Goal: Task Accomplishment & Management: Manage account settings

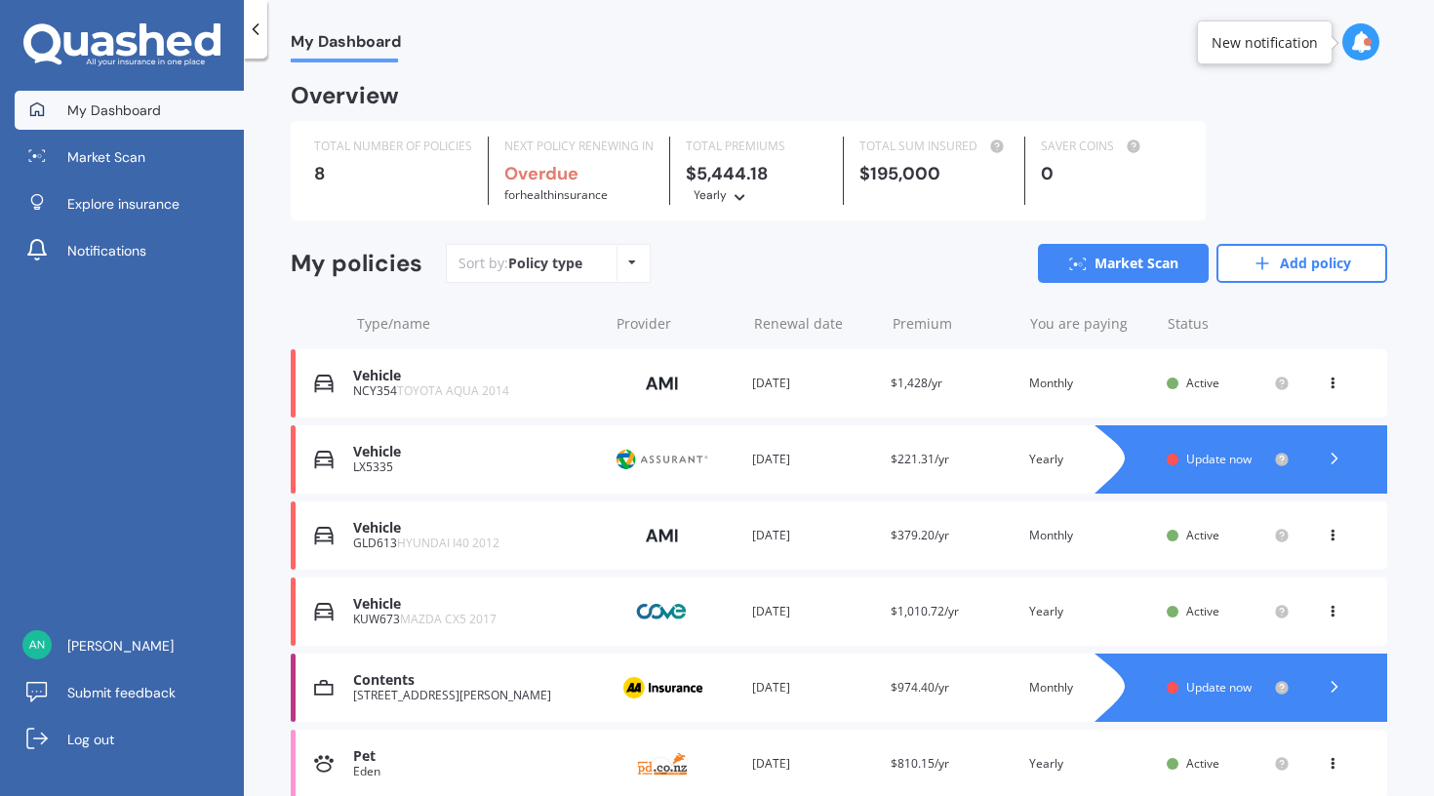
click at [1206, 454] on span "Update now" at bounding box center [1219, 459] width 65 height 17
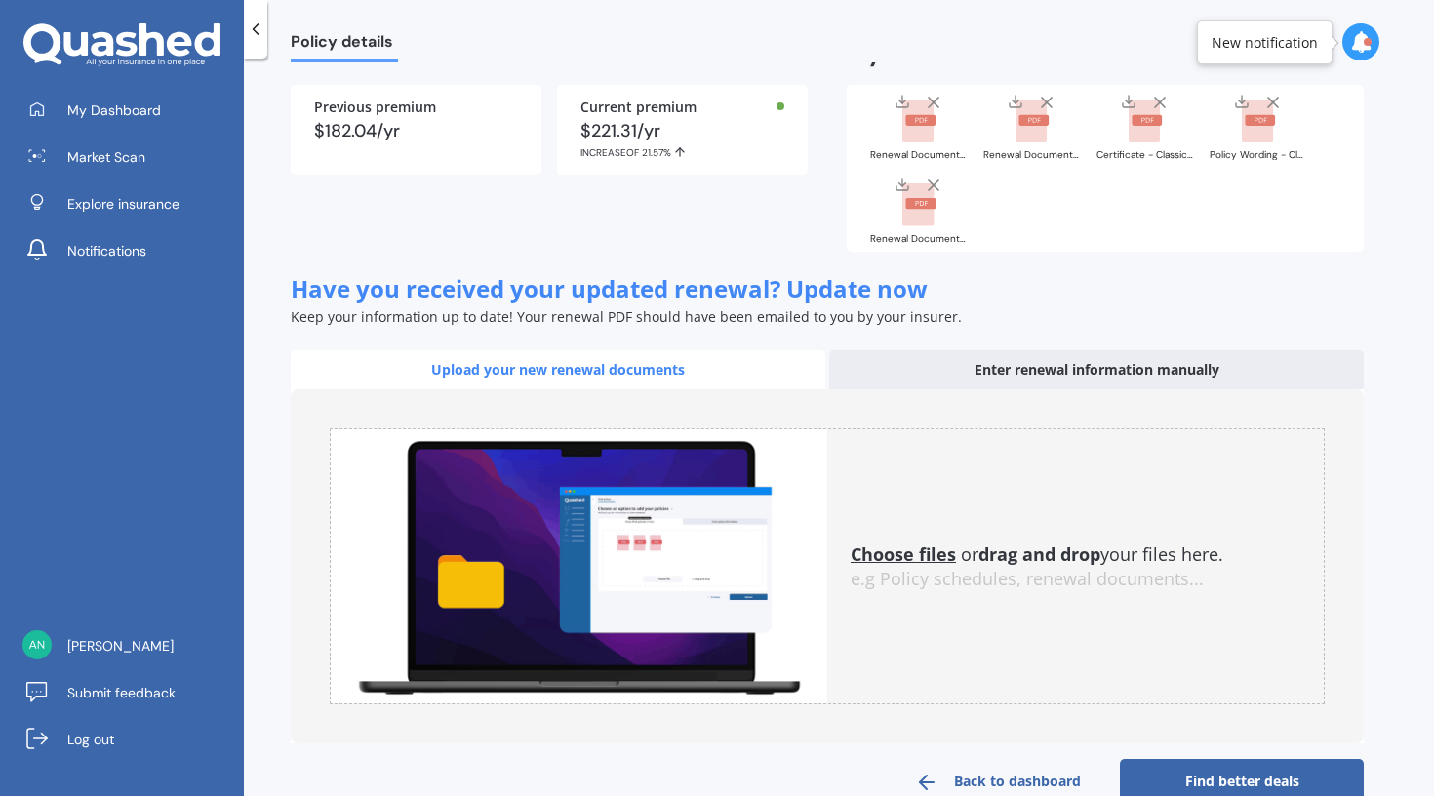
scroll to position [70, 0]
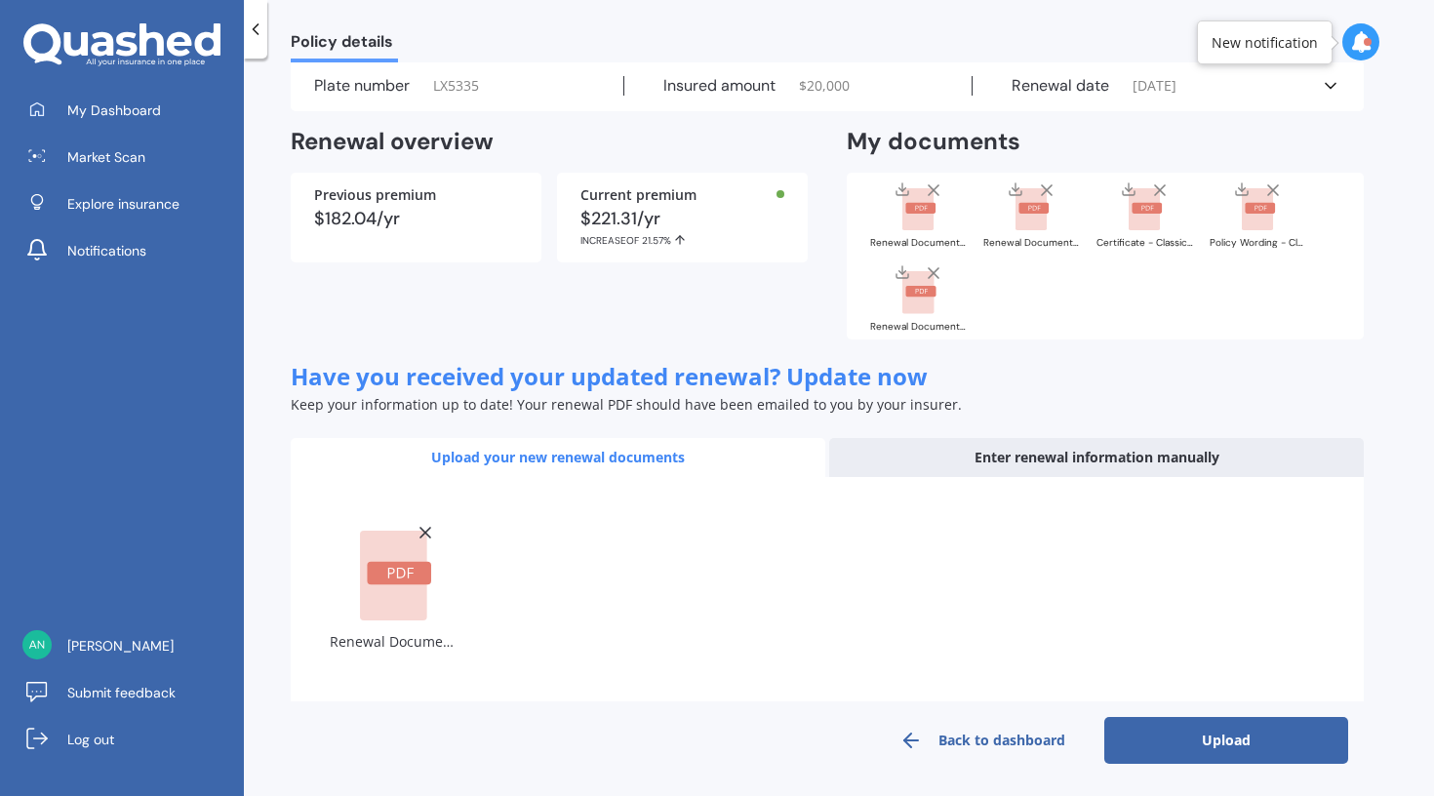
click at [1236, 739] on button "Upload" at bounding box center [1227, 740] width 244 height 47
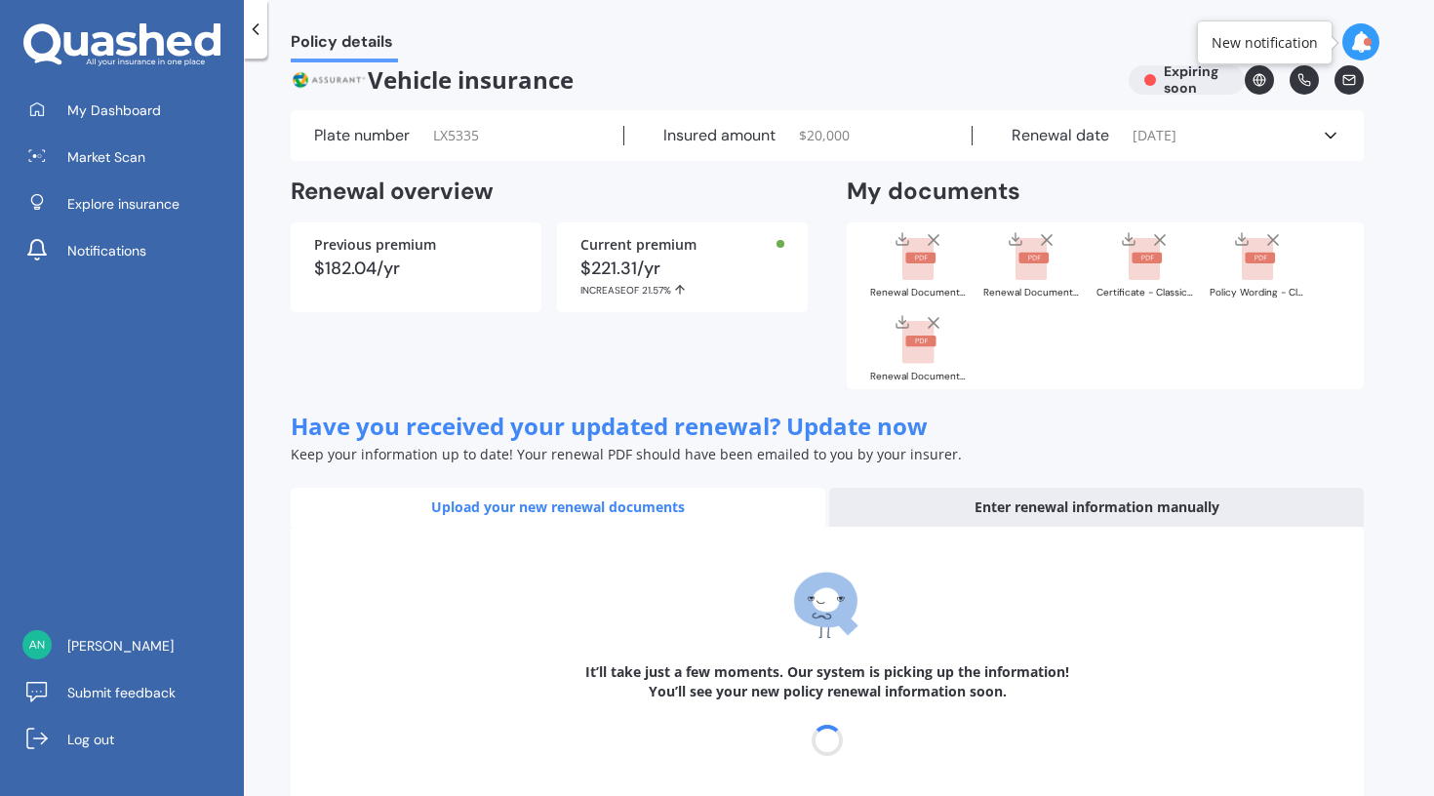
scroll to position [52, 0]
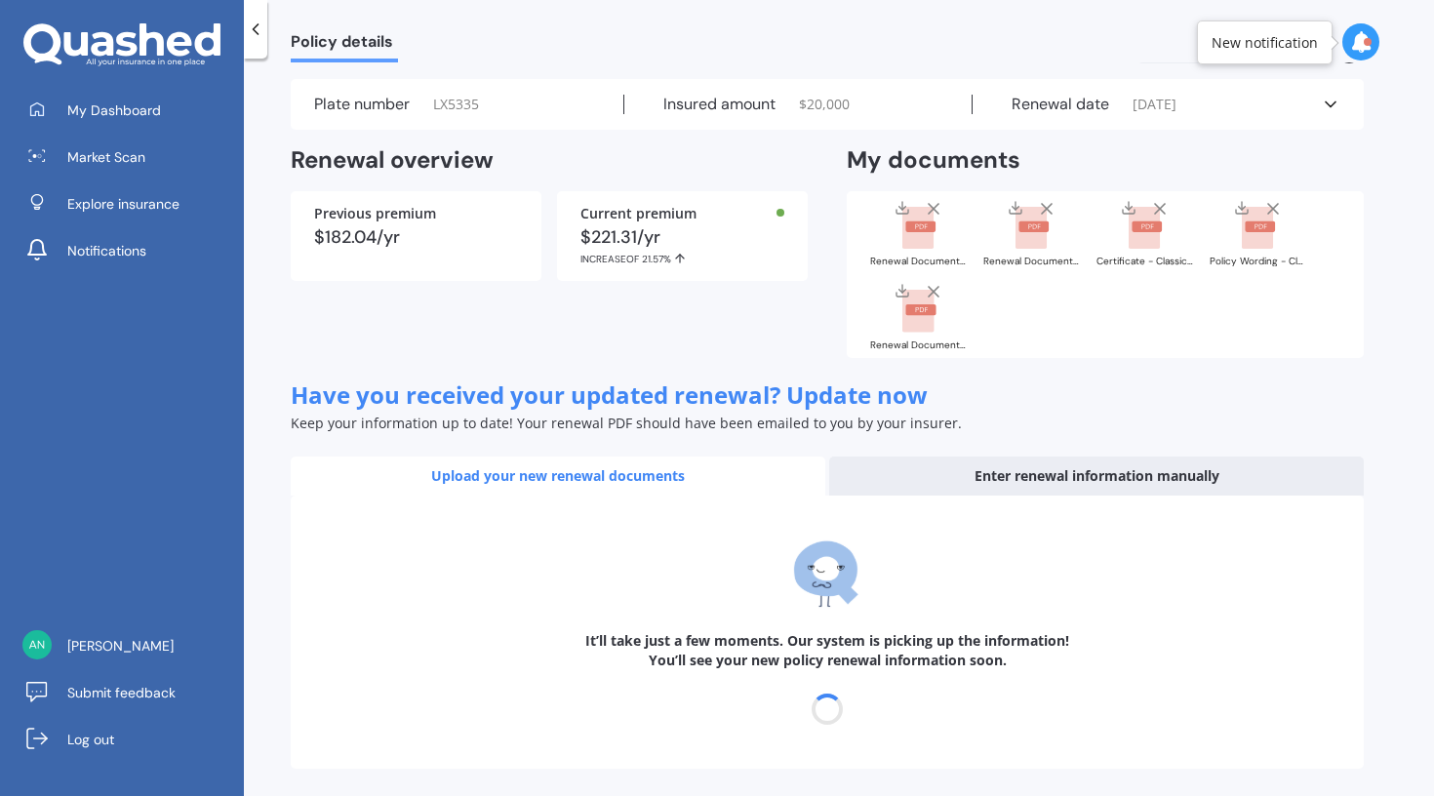
select select "04"
select select "09"
select select "2026"
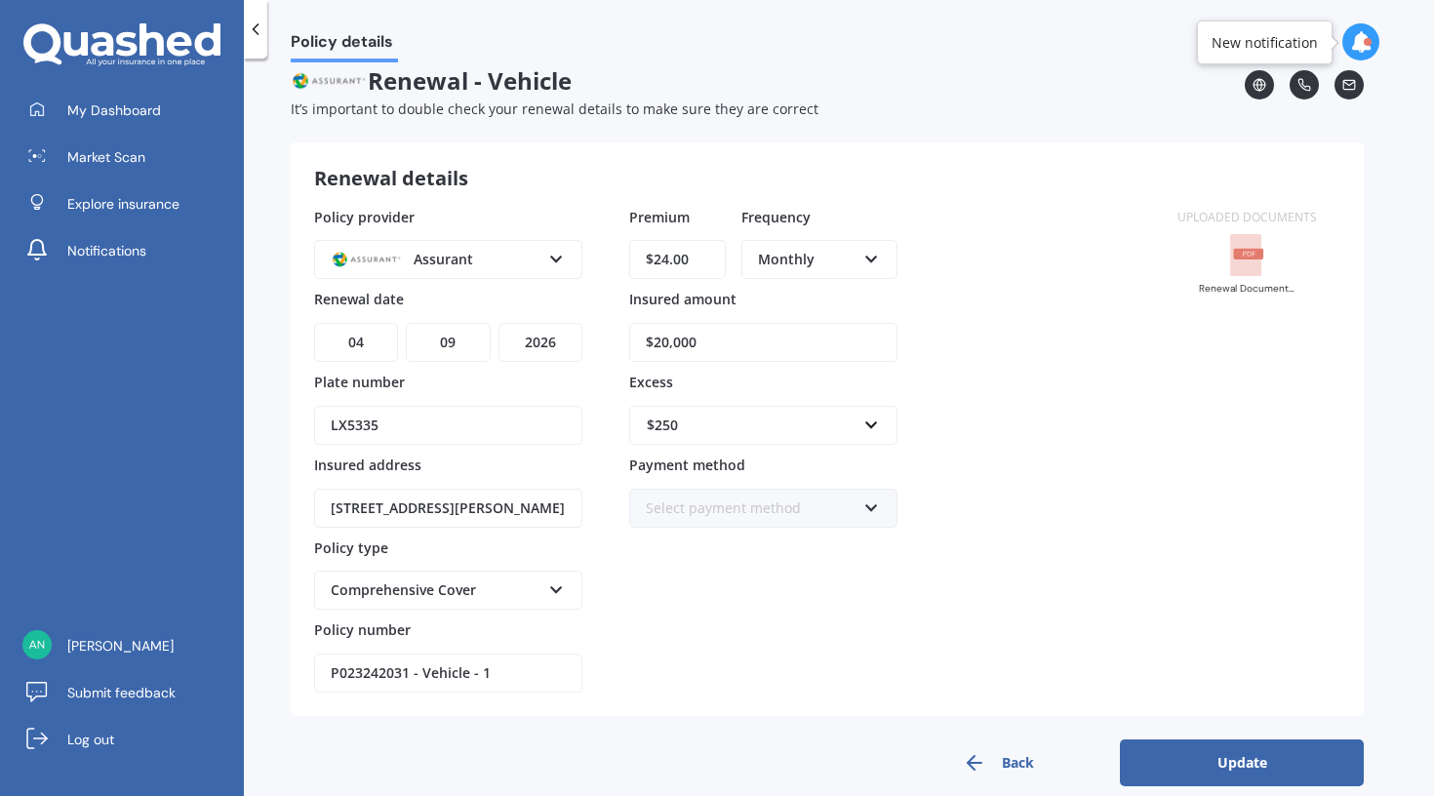
scroll to position [43, 0]
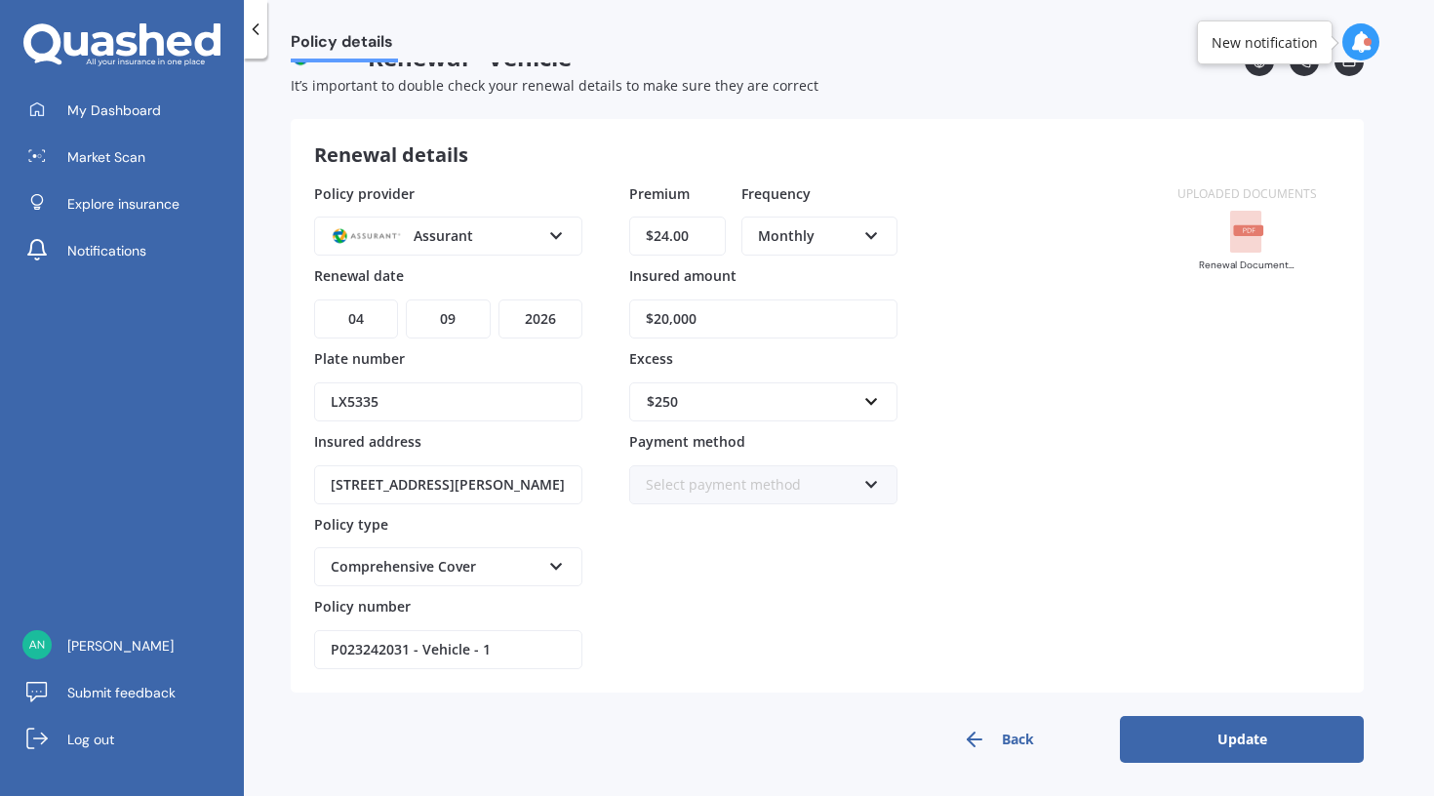
click at [1248, 253] on div "Renewal Document - Classic (Assurant).PDF" at bounding box center [1248, 237] width 98 height 68
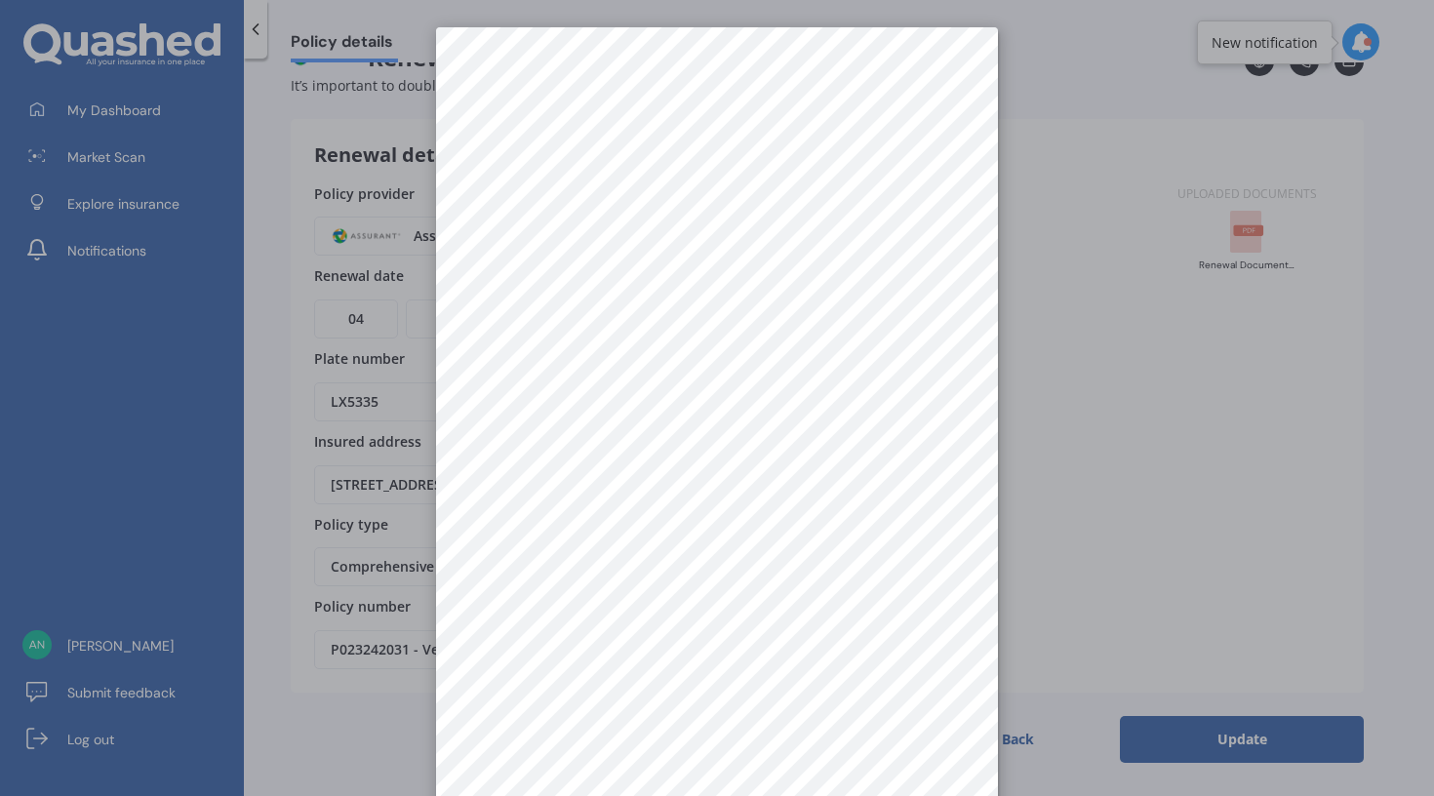
scroll to position [0, 0]
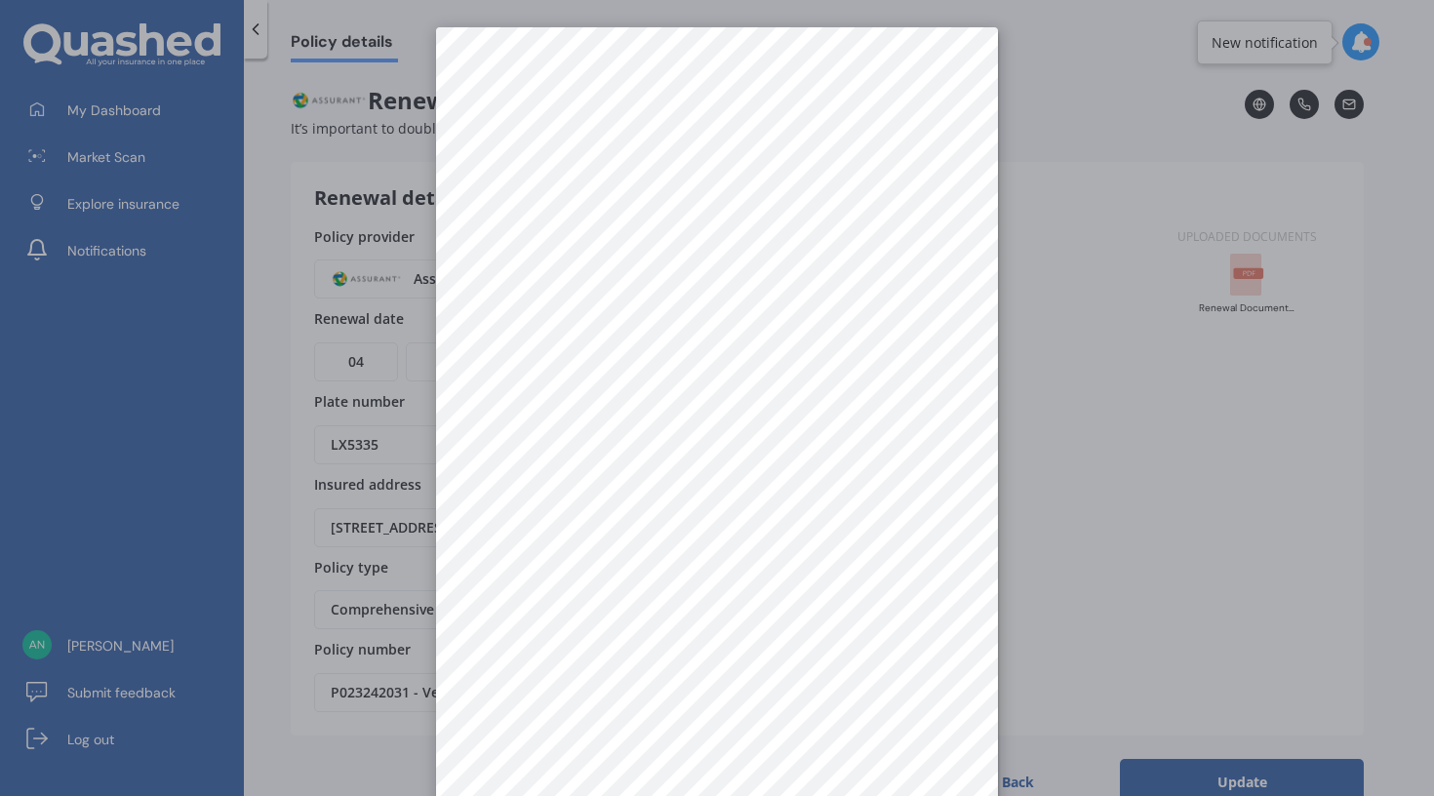
click at [1388, 349] on div at bounding box center [717, 398] width 1434 height 796
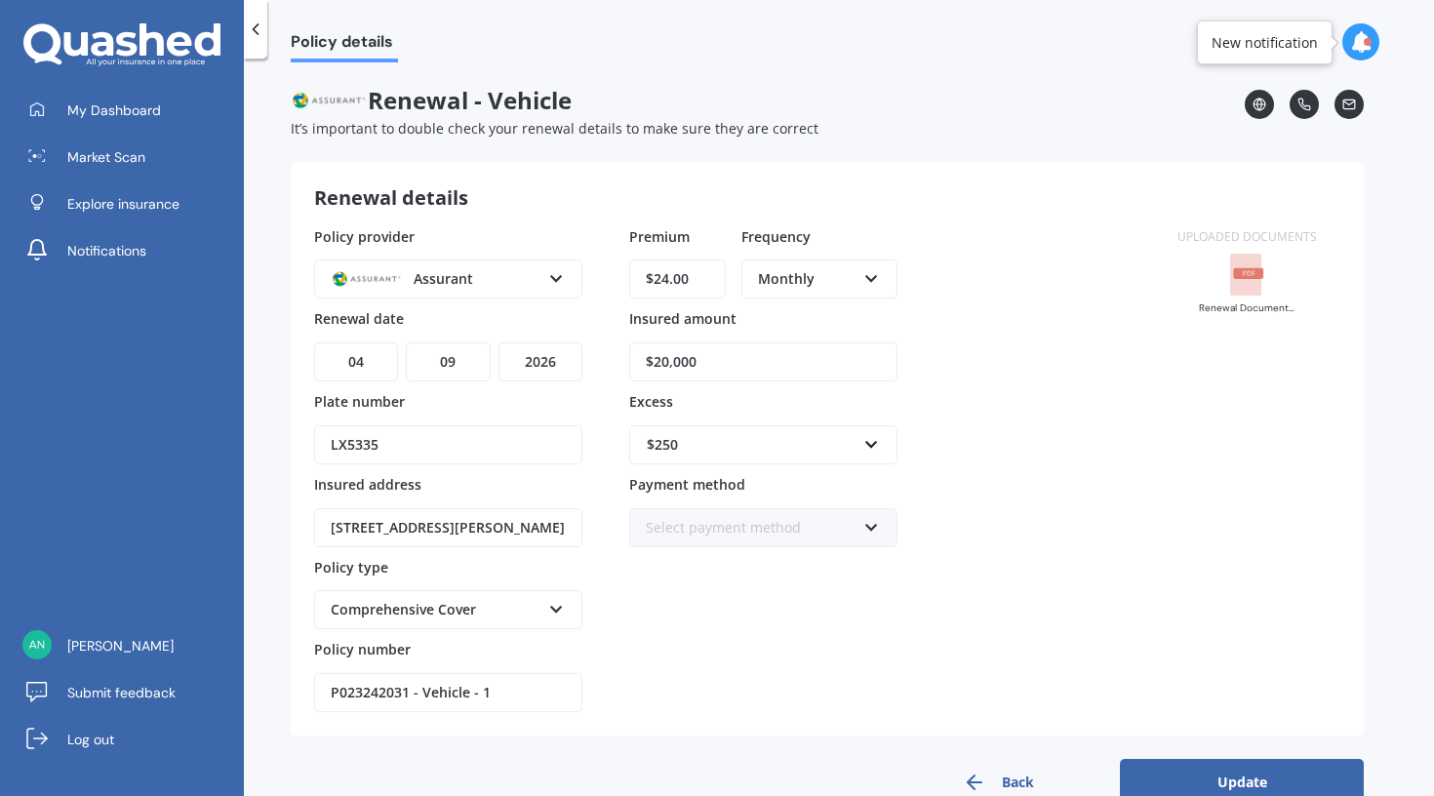
click at [1241, 781] on button "Update" at bounding box center [1242, 782] width 244 height 47
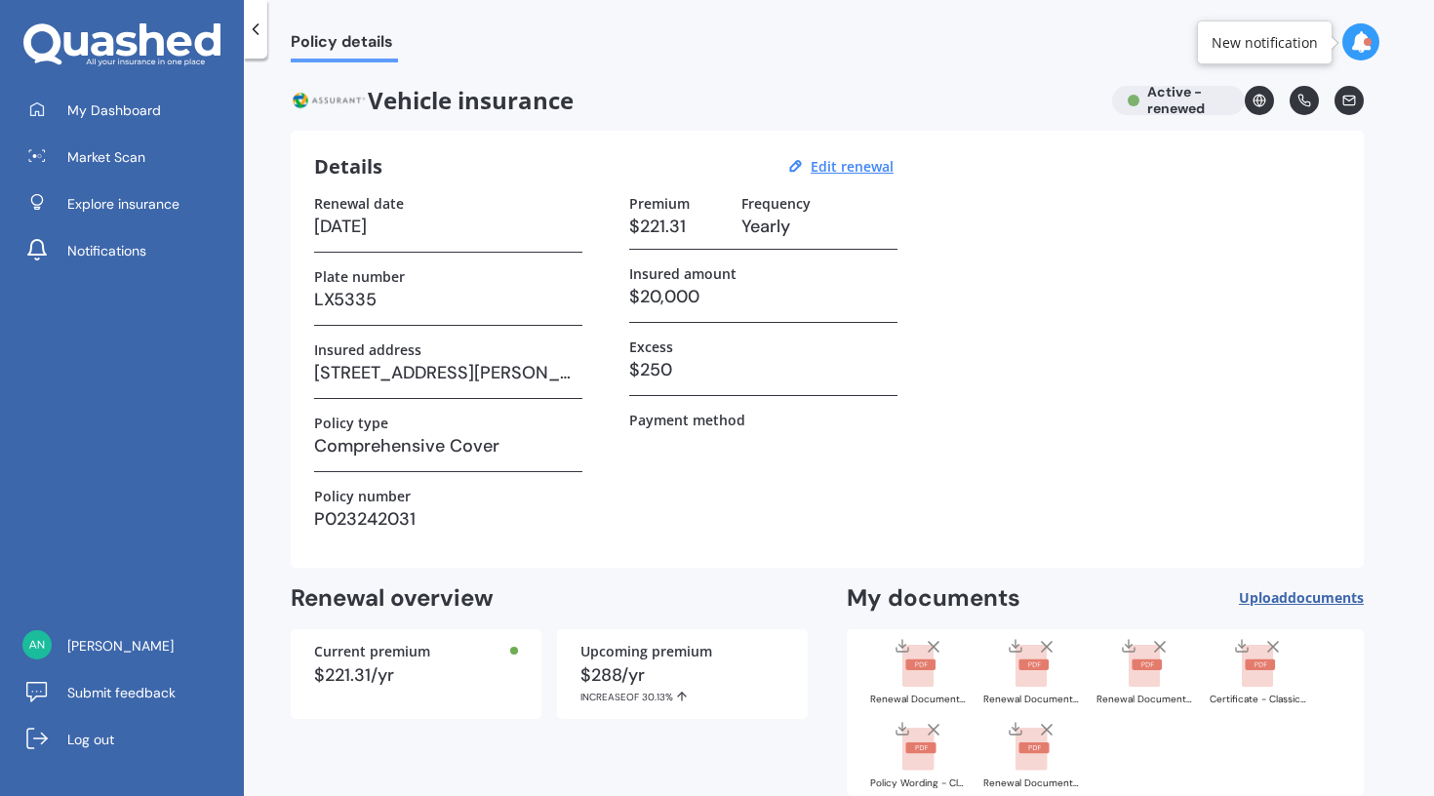
scroll to position [103, 0]
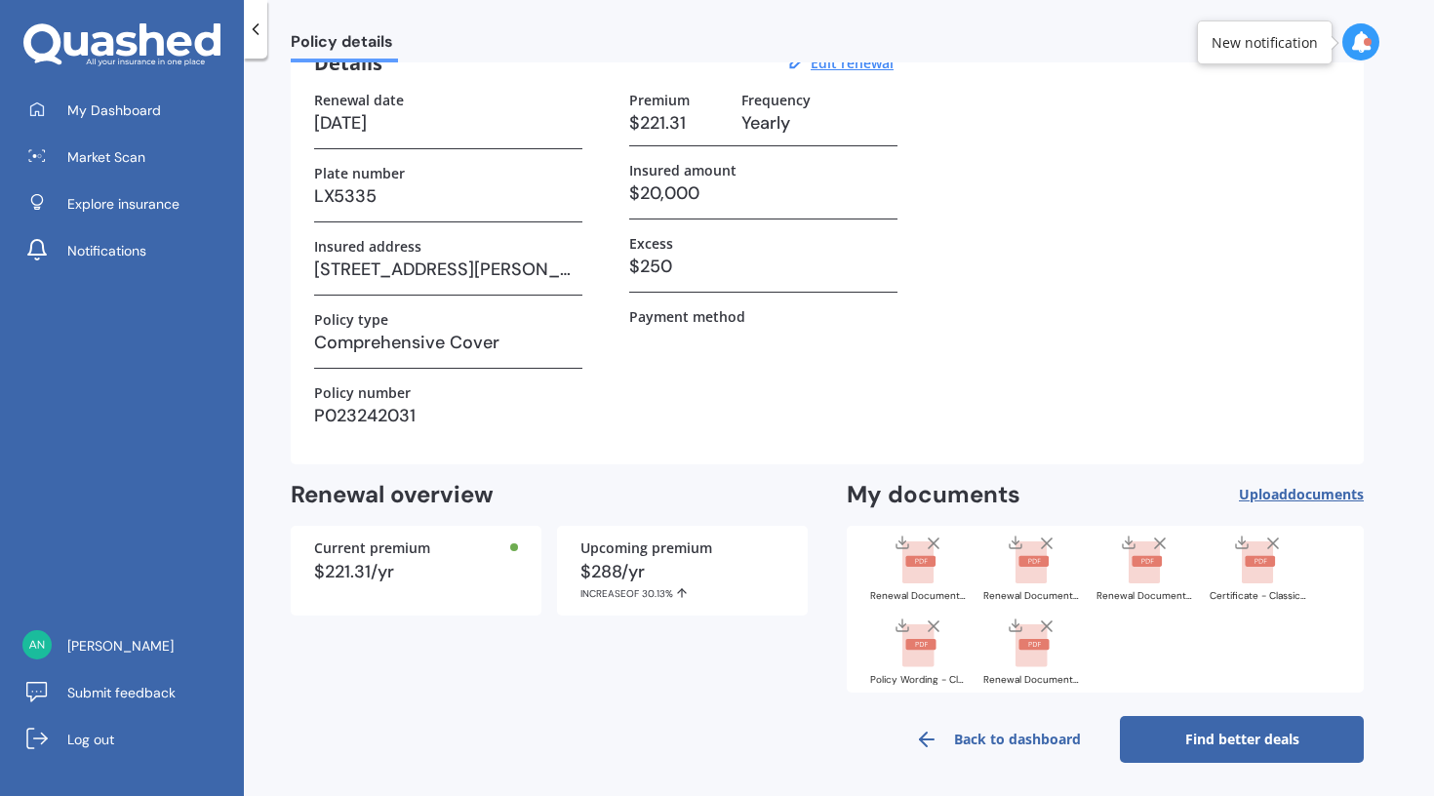
click at [922, 591] on div "Renewal Document - Classic (Assurant).PDF" at bounding box center [919, 596] width 98 height 10
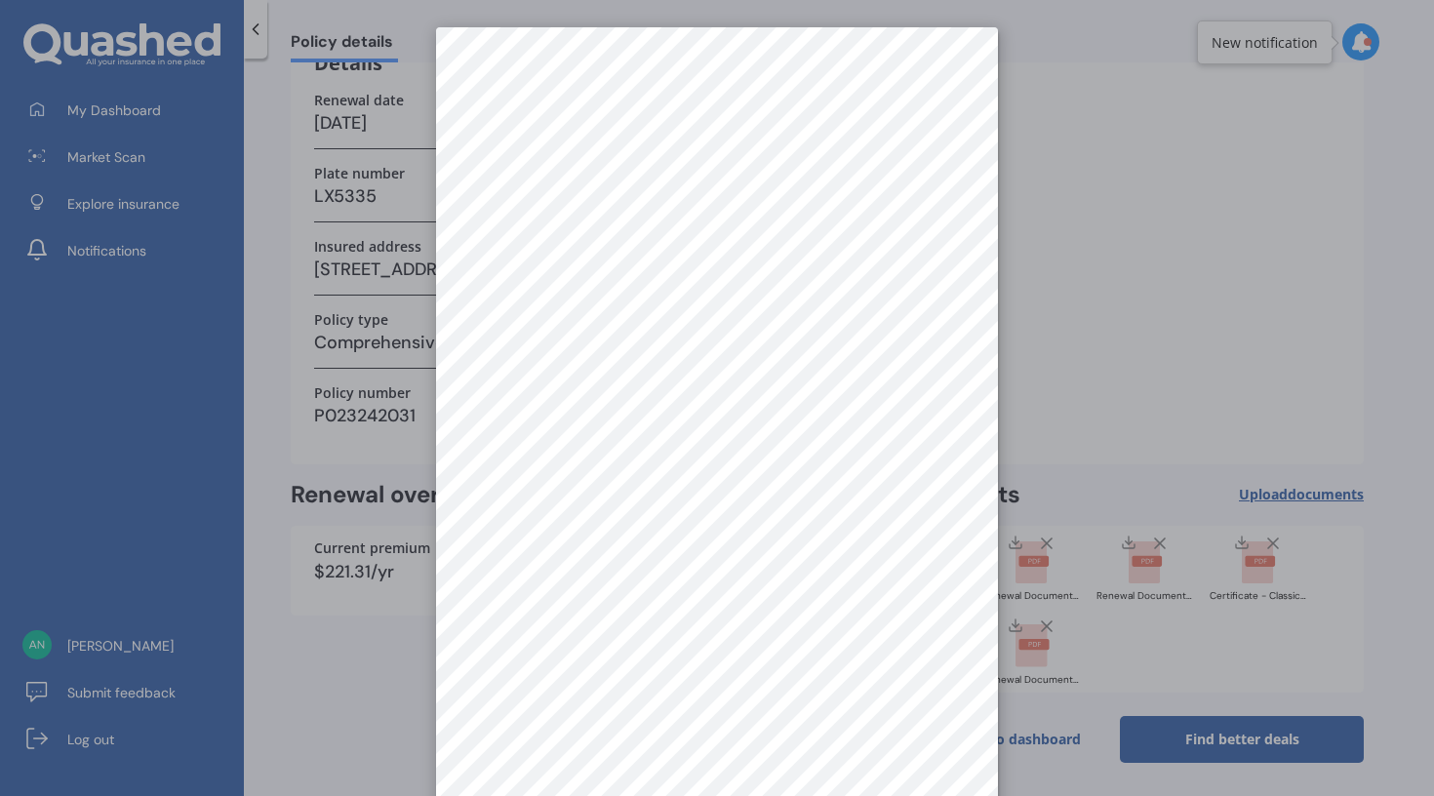
click at [1051, 218] on div at bounding box center [717, 398] width 1434 height 796
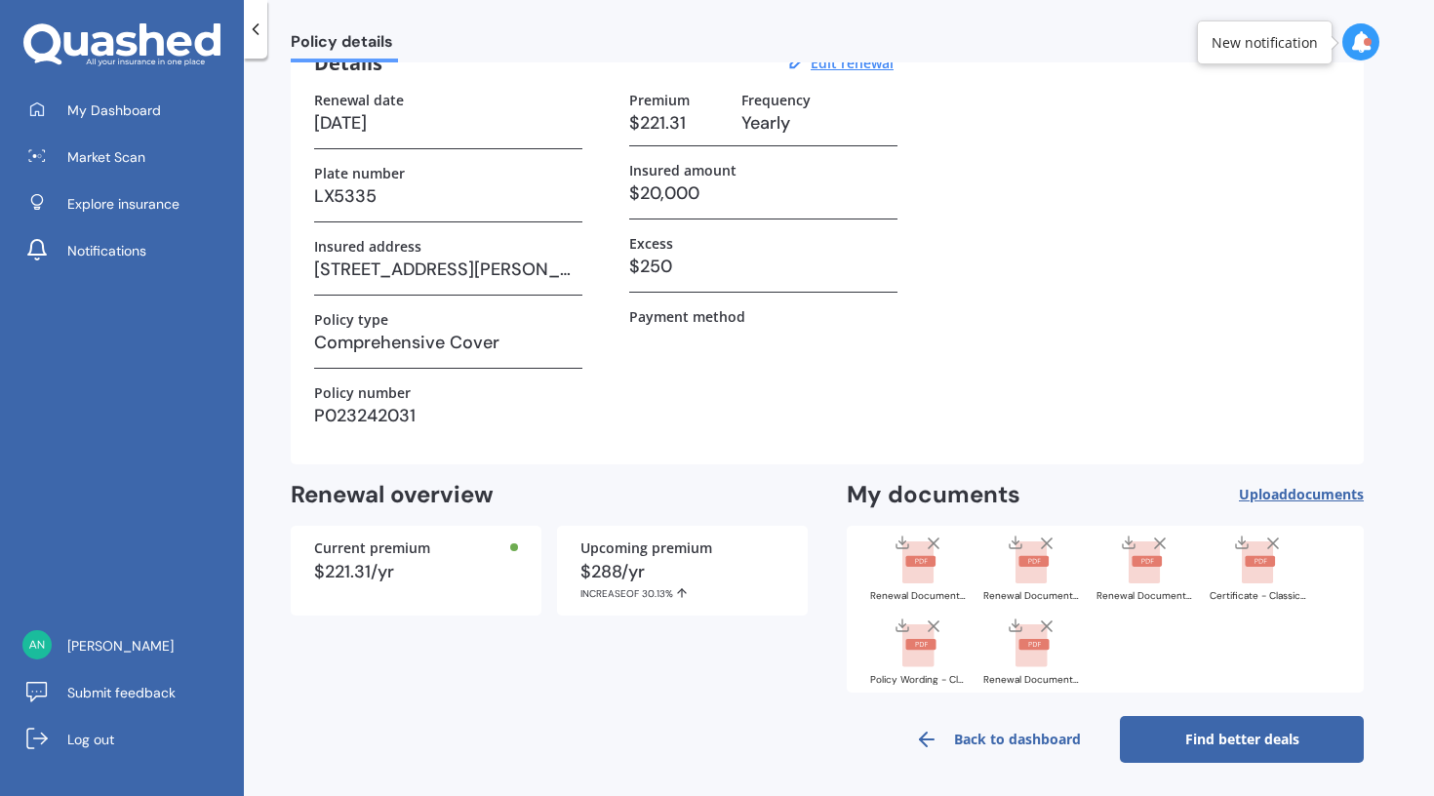
click at [1020, 593] on div "Renewal Document - Motor - Protecta.PDF" at bounding box center [1033, 596] width 98 height 10
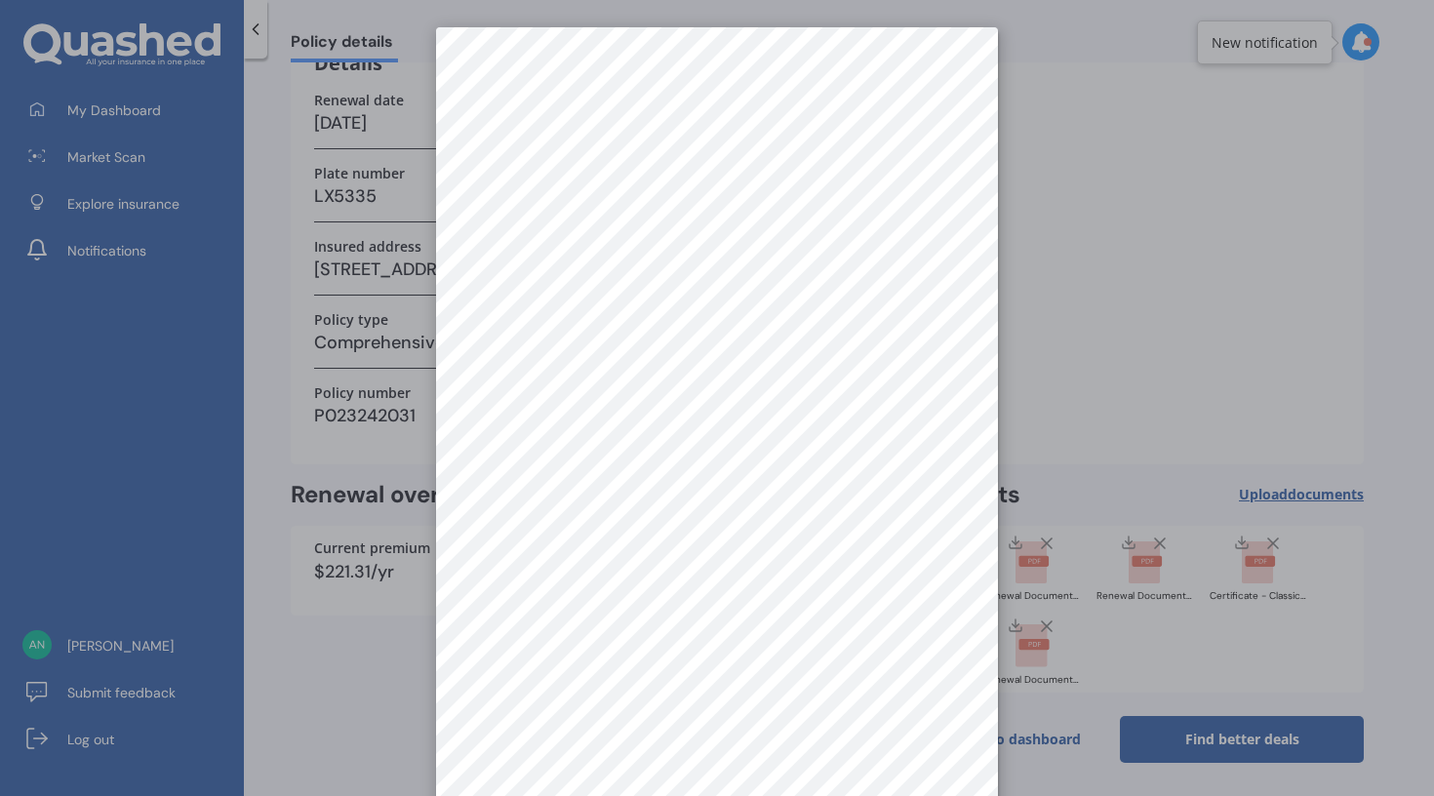
scroll to position [0, 0]
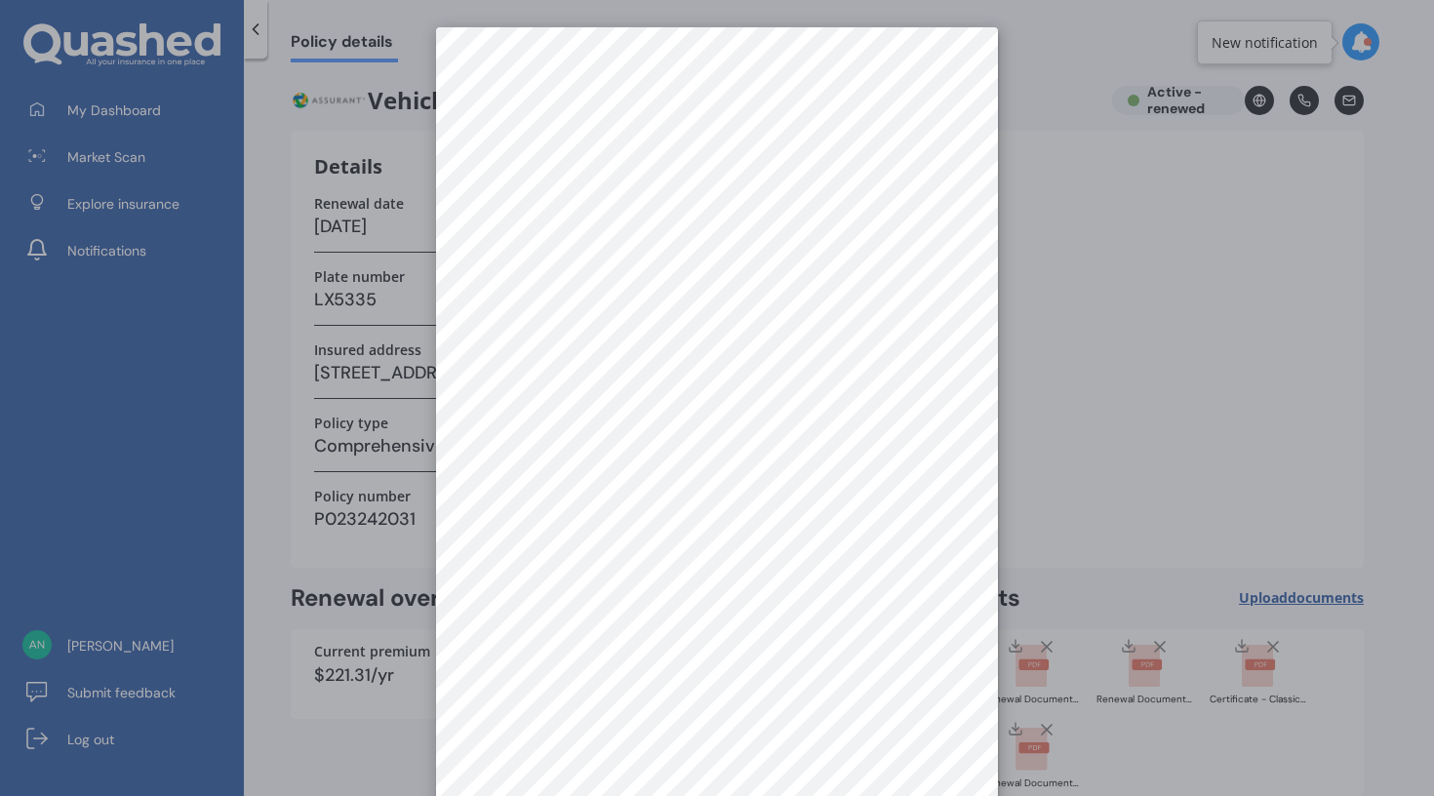
click at [1038, 311] on div at bounding box center [717, 398] width 1434 height 796
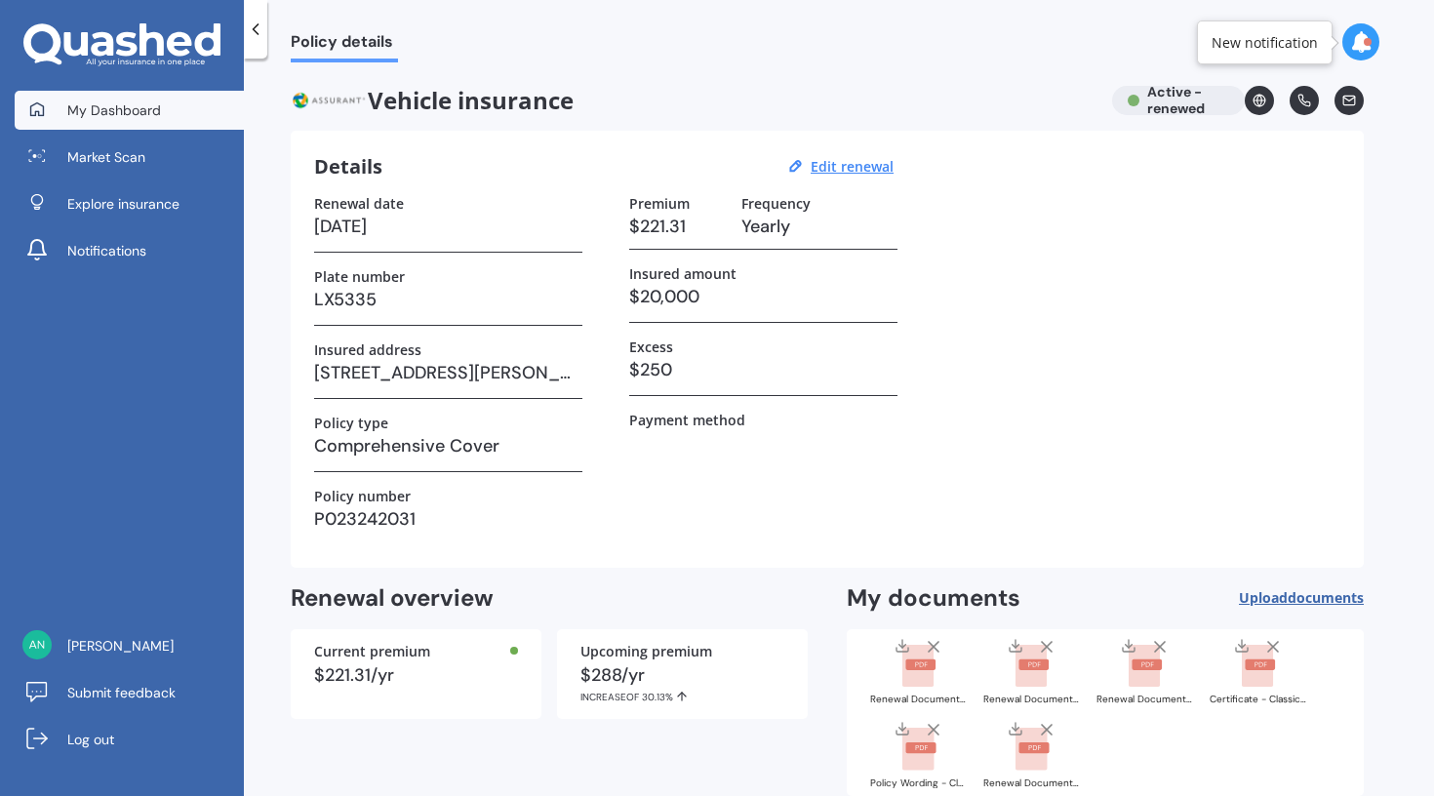
click at [122, 102] on span "My Dashboard" at bounding box center [114, 111] width 94 height 20
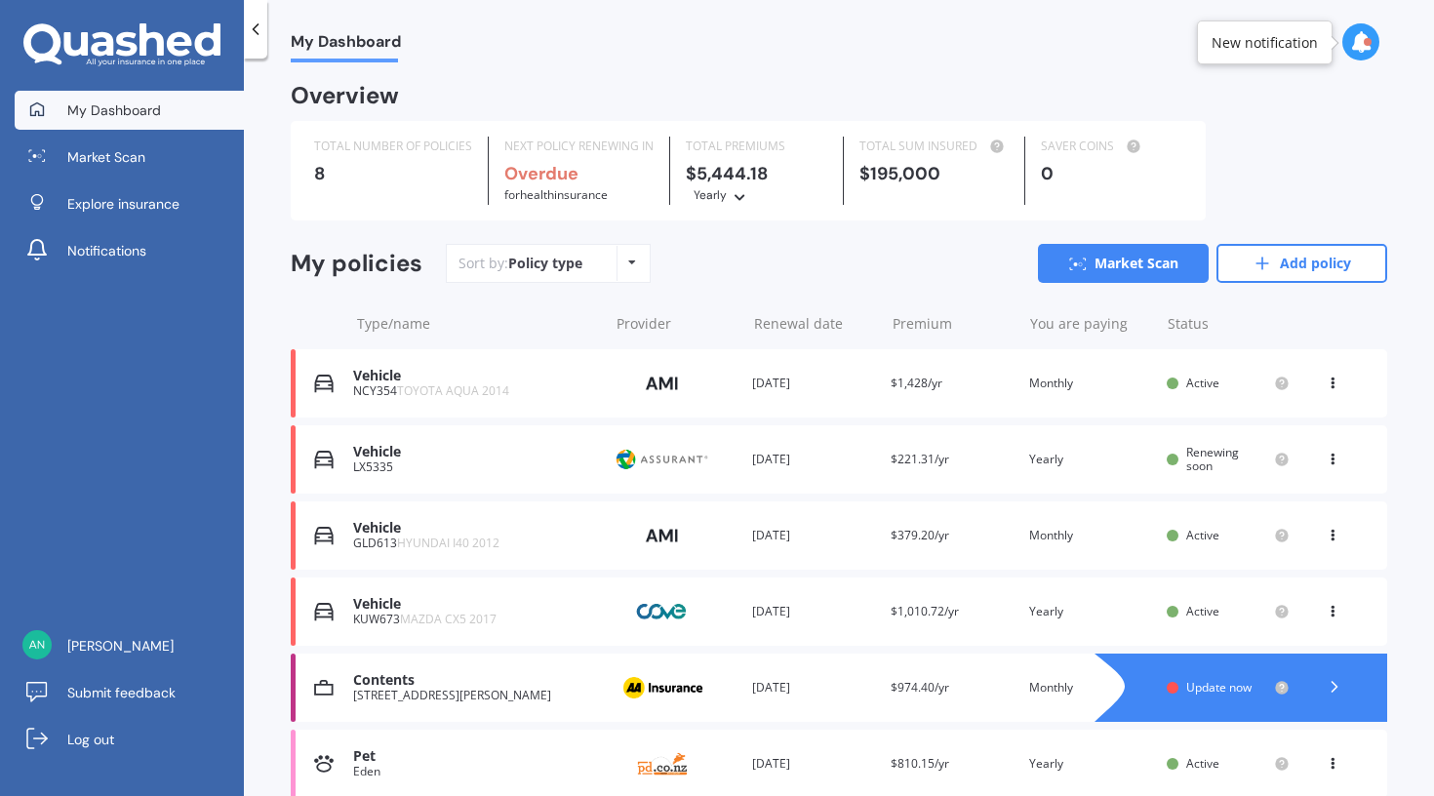
click at [1326, 376] on icon at bounding box center [1333, 380] width 14 height 12
click at [1262, 460] on div "Delete" at bounding box center [1289, 459] width 193 height 39
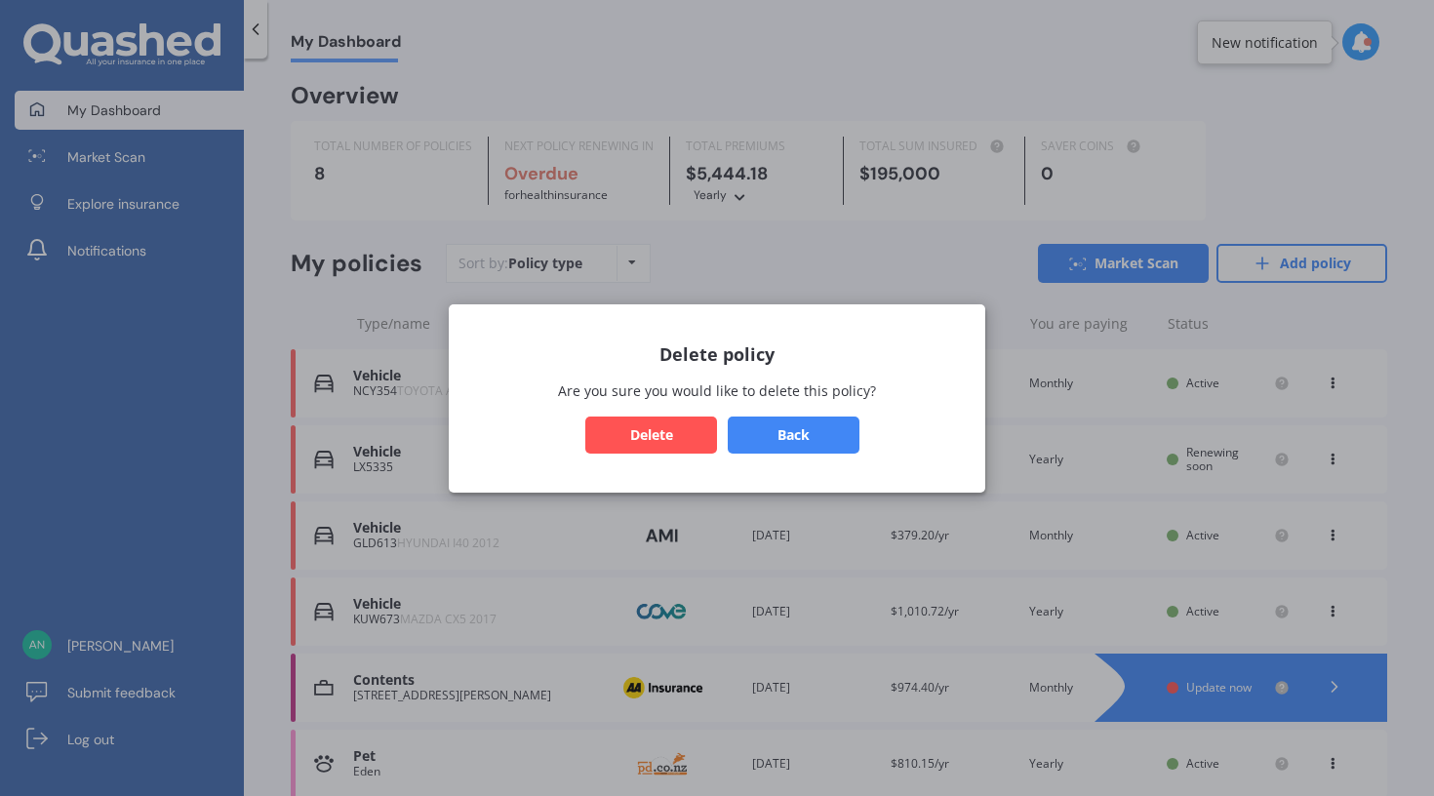
click at [792, 429] on button "Back" at bounding box center [794, 434] width 132 height 37
